Goal: Navigation & Orientation: Find specific page/section

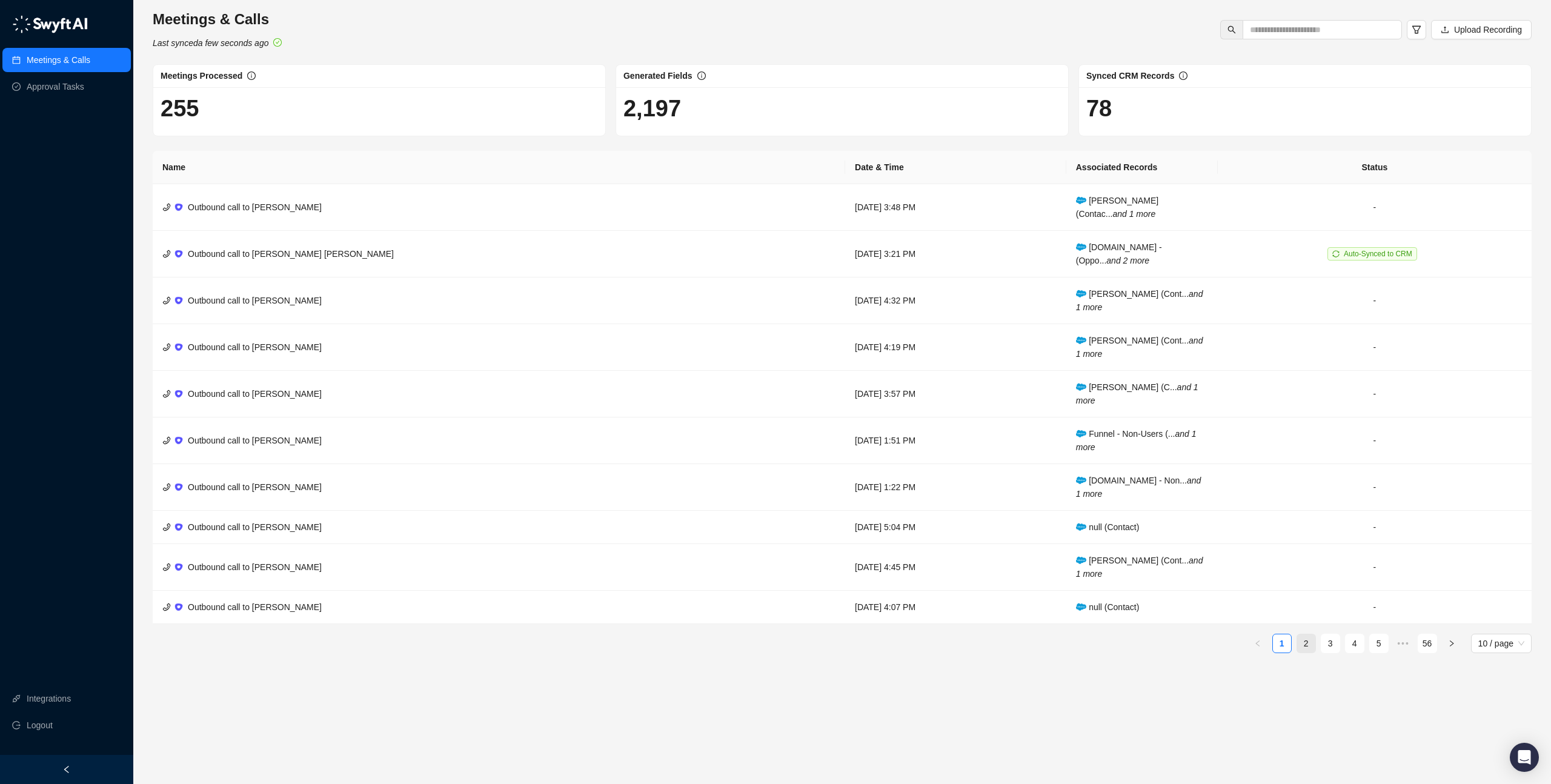
click at [1315, 650] on li "2" at bounding box center [1306, 643] width 19 height 19
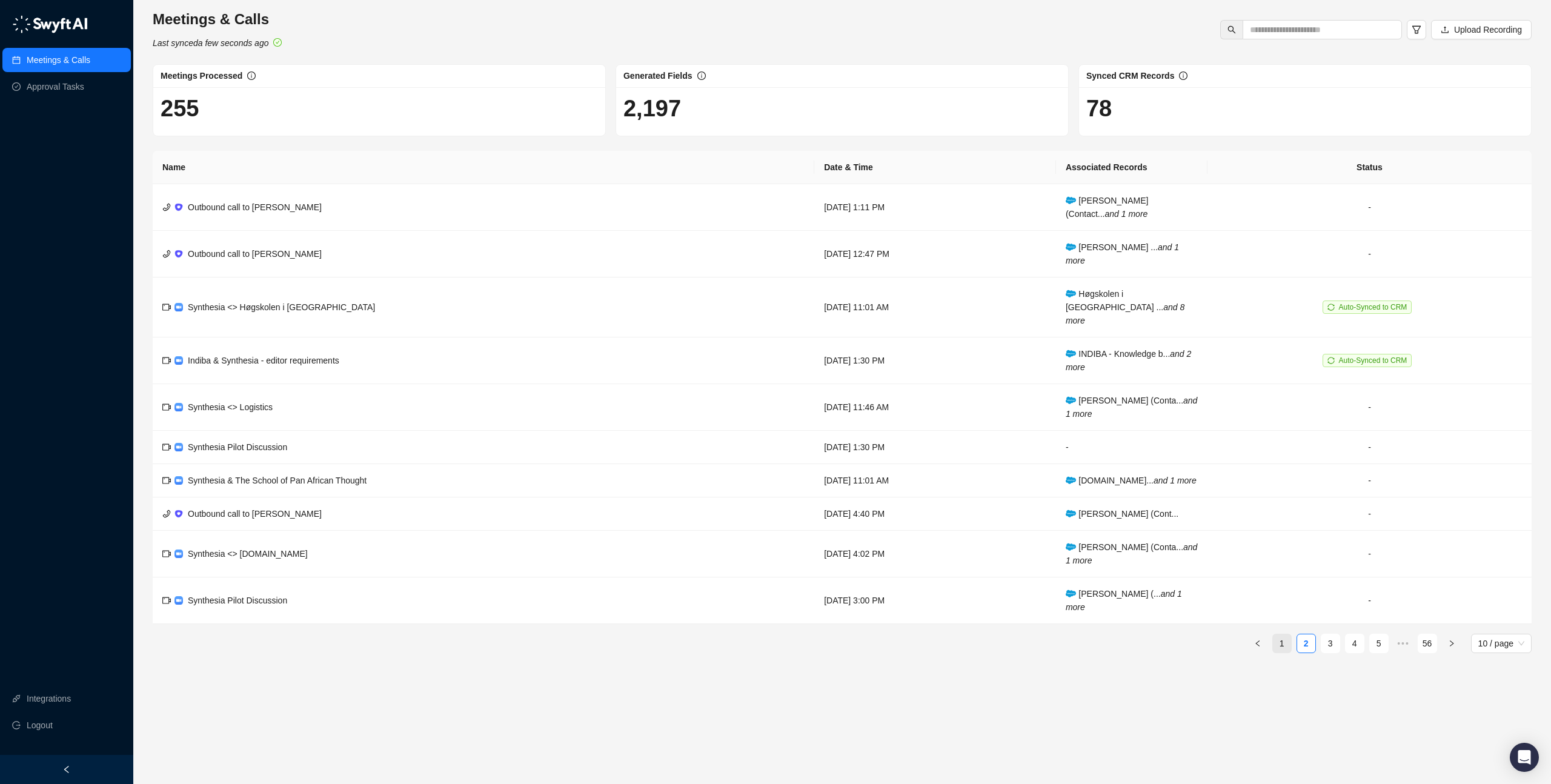
click at [1286, 646] on link "1" at bounding box center [1282, 642] width 18 height 18
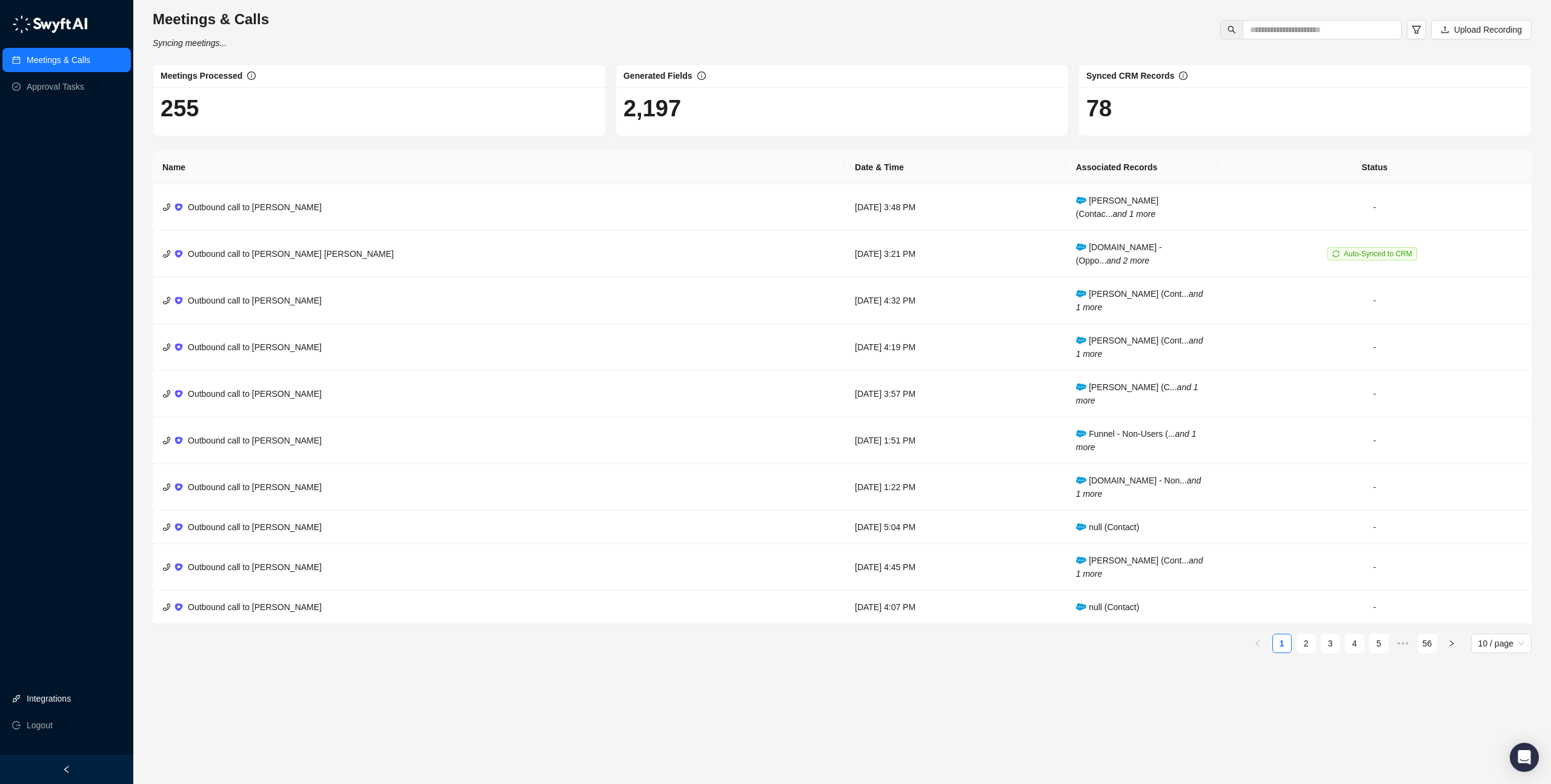
click at [71, 700] on link "Integrations" at bounding box center [49, 698] width 44 height 24
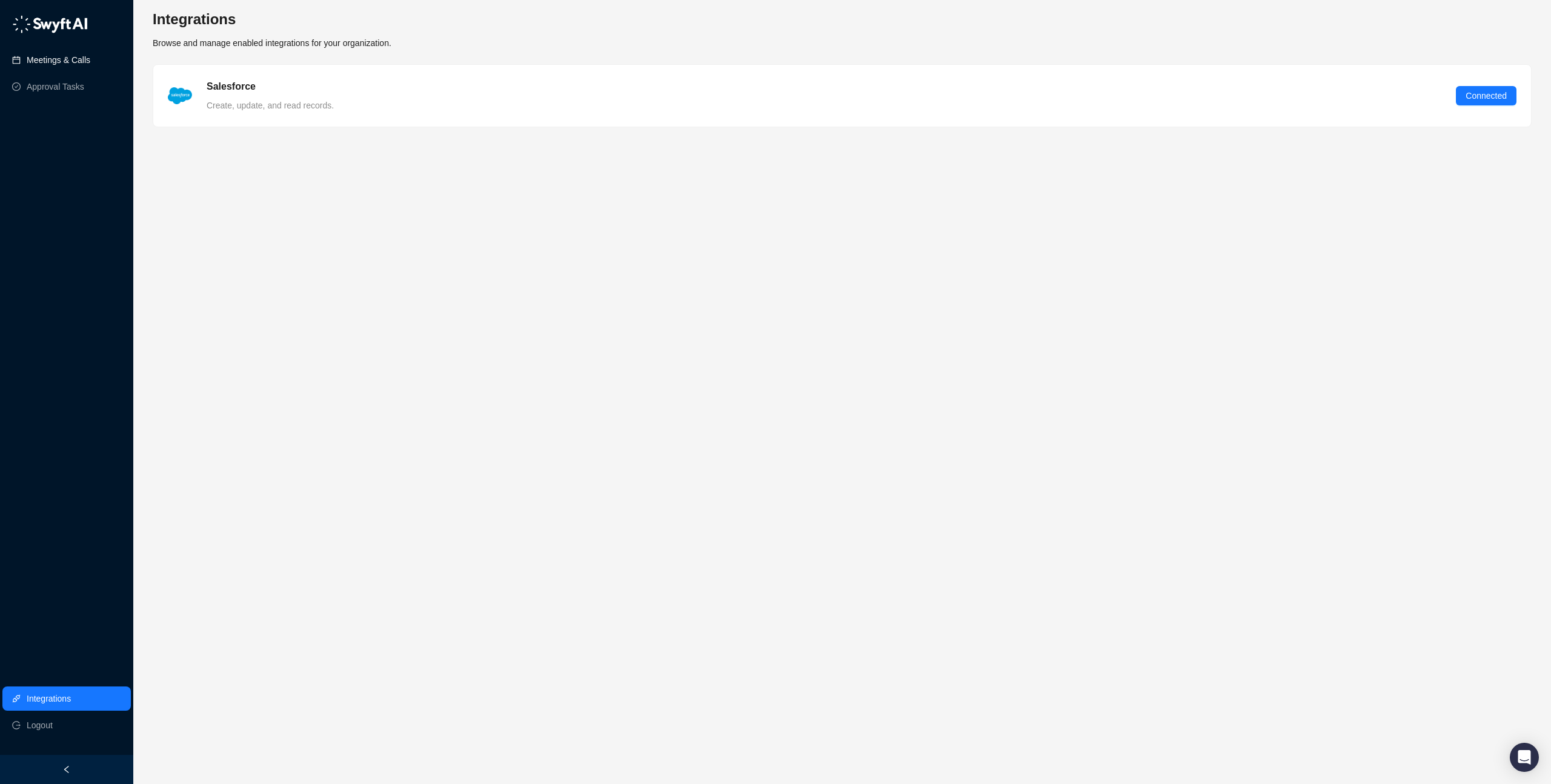
click at [87, 64] on link "Meetings & Calls" at bounding box center [58, 60] width 64 height 24
